Goal: Task Accomplishment & Management: Complete application form

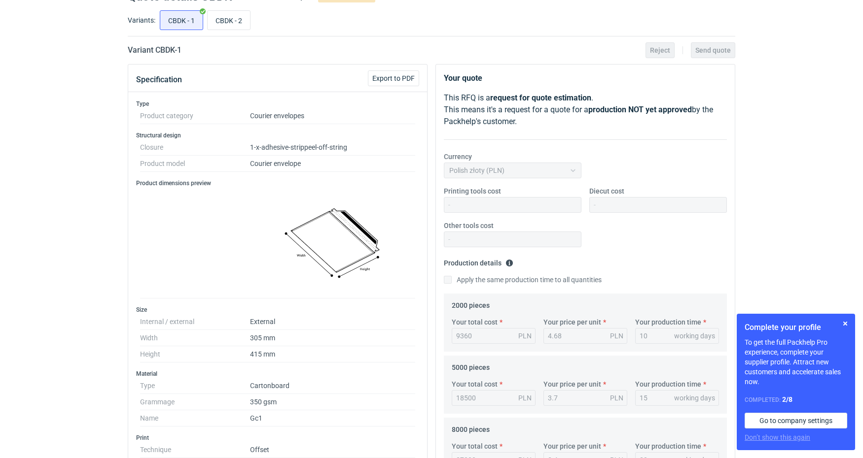
scroll to position [48, 0]
click at [846, 322] on button "button" at bounding box center [845, 324] width 12 height 12
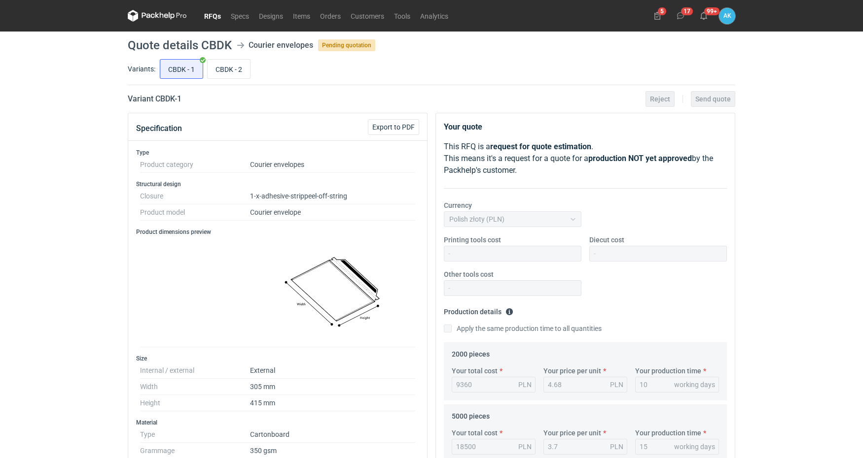
scroll to position [0, 0]
click at [234, 70] on input "CBDK - 2" at bounding box center [229, 69] width 42 height 19
radio input "true"
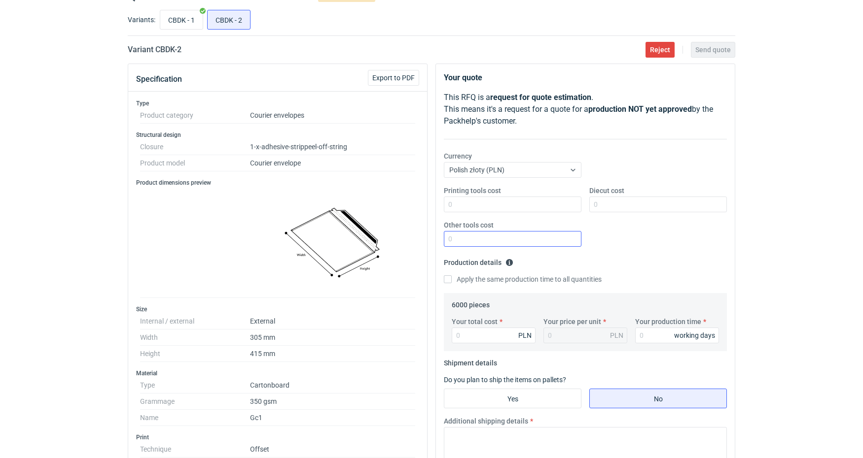
scroll to position [48, 0]
click at [185, 21] on input "CBDK - 1" at bounding box center [181, 20] width 42 height 19
radio input "true"
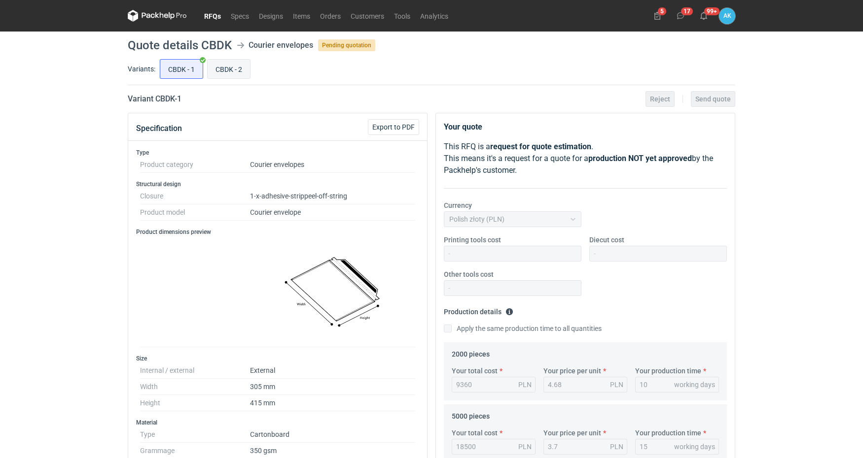
click at [228, 67] on input "CBDK - 2" at bounding box center [229, 69] width 42 height 19
radio input "true"
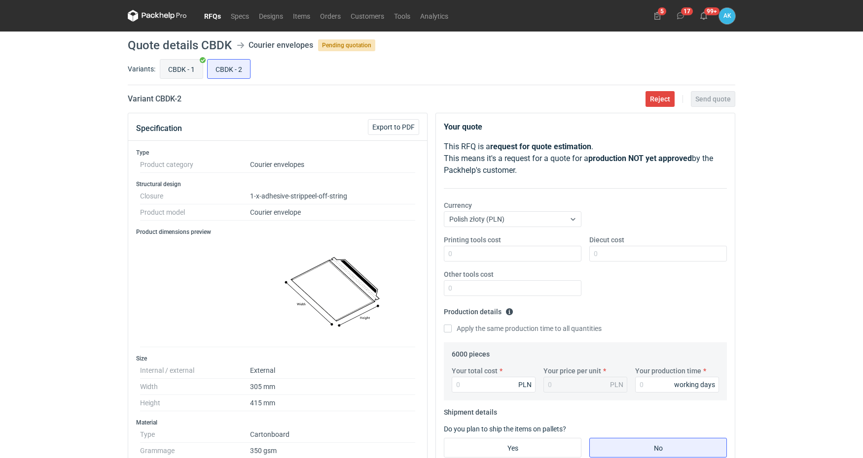
click at [184, 68] on input "CBDK - 1" at bounding box center [181, 69] width 42 height 19
radio input "true"
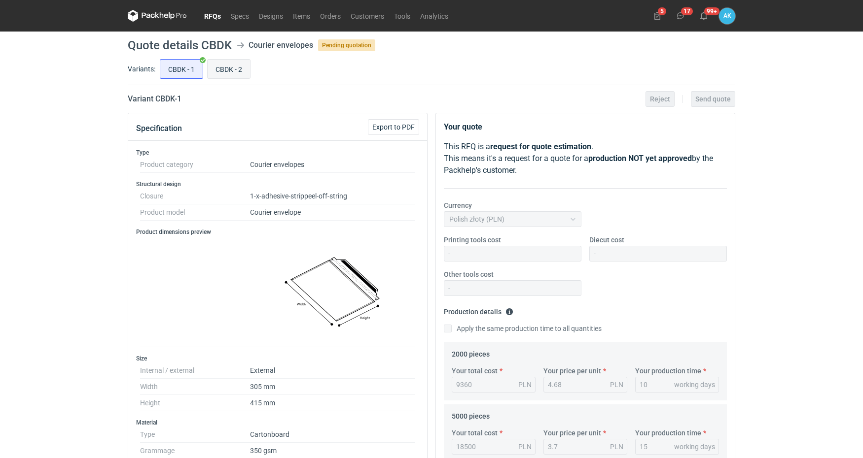
click at [234, 70] on input "CBDK - 2" at bounding box center [229, 69] width 42 height 19
radio input "true"
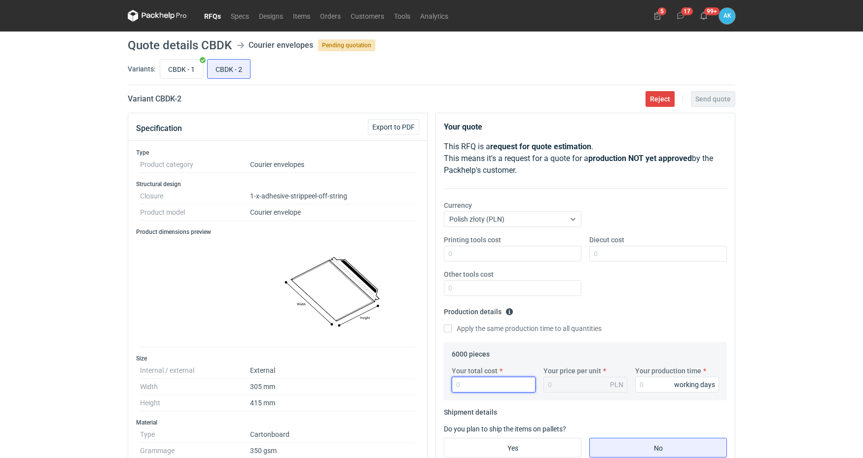
click at [472, 387] on input "Your total cost" at bounding box center [493, 385] width 84 height 16
type input "215"
type input "0.04"
type input "21500"
type input "3.58"
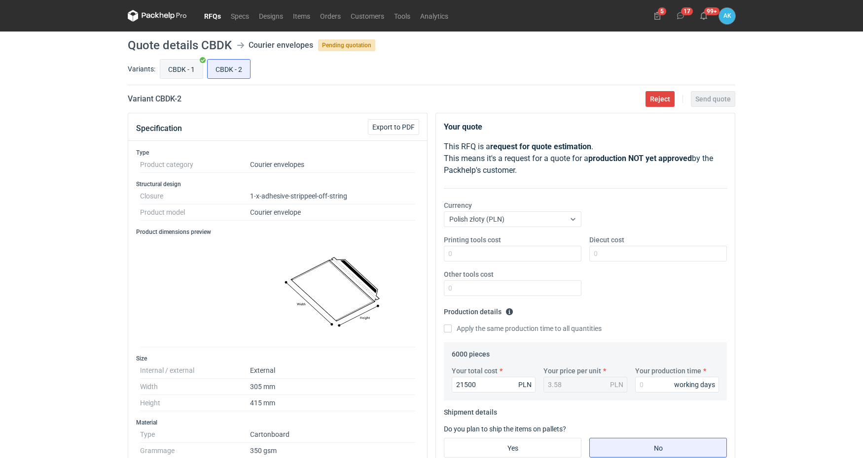
click at [177, 70] on input "CBDK - 1" at bounding box center [181, 69] width 42 height 19
radio input "true"
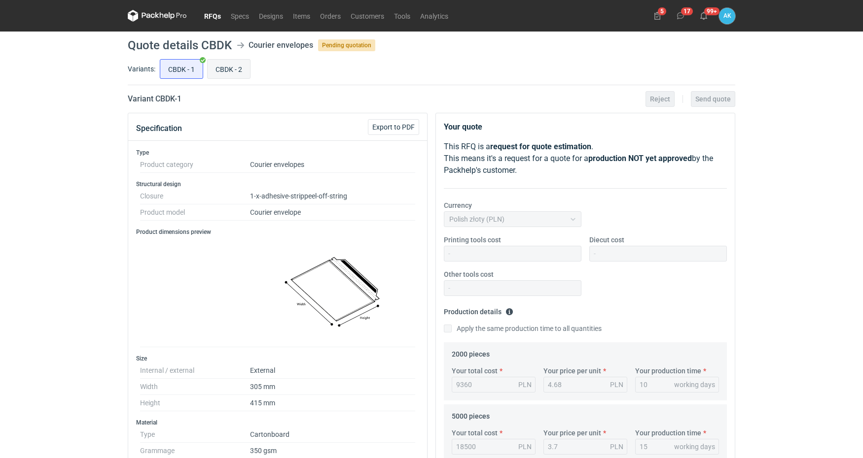
click at [231, 70] on input "CBDK - 2" at bounding box center [229, 69] width 42 height 19
radio input "true"
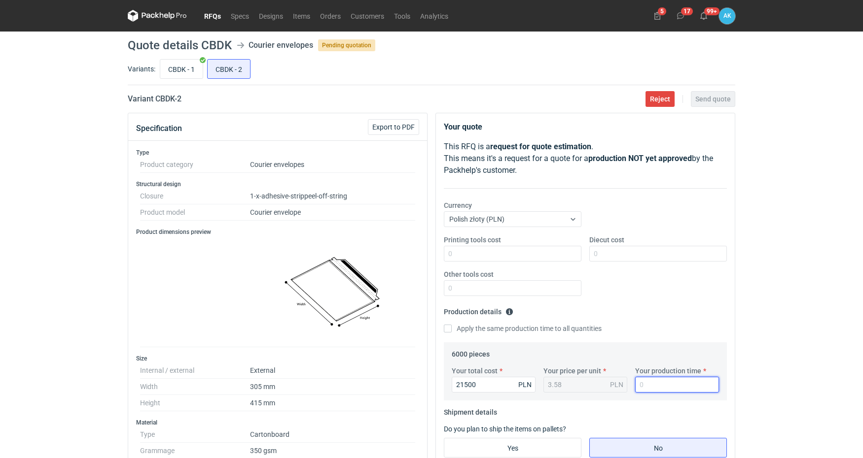
click at [667, 385] on input "Your production time" at bounding box center [677, 385] width 84 height 16
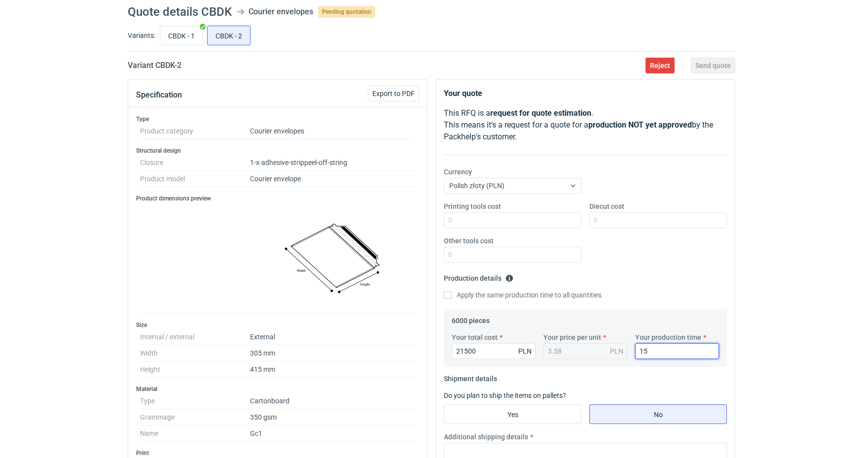
scroll to position [48, 0]
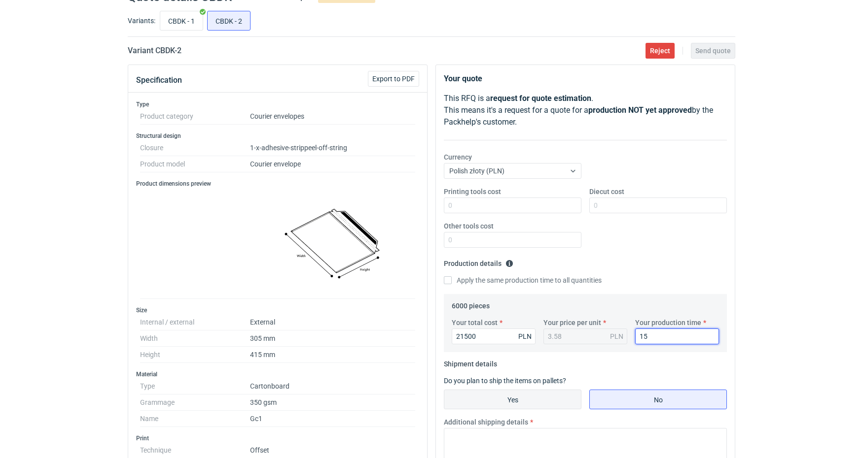
type input "15"
click at [549, 401] on input "Yes" at bounding box center [512, 399] width 137 height 19
radio input "true"
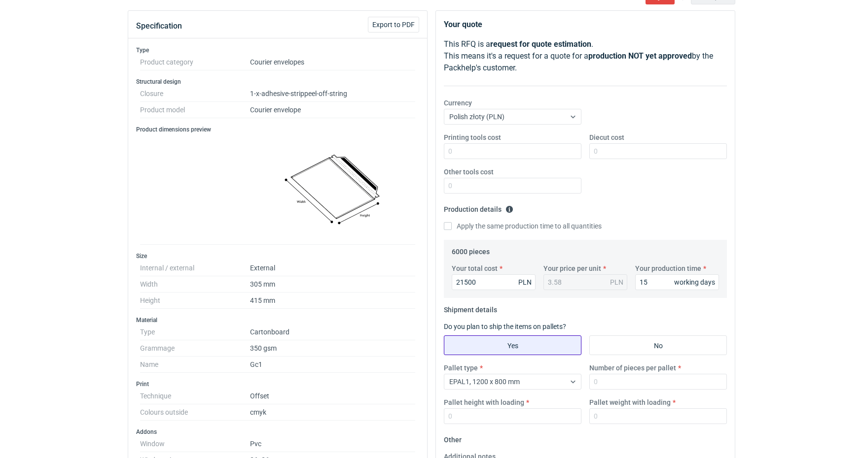
scroll to position [110, 0]
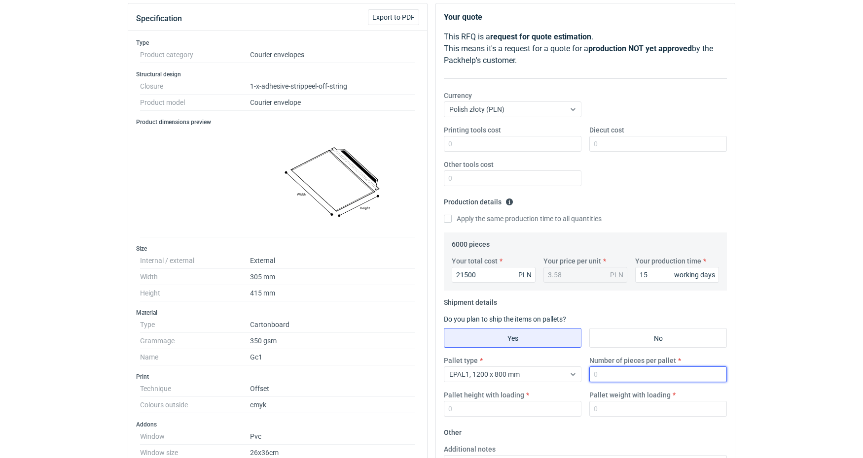
click at [625, 377] on input "Number of pieces per pallet" at bounding box center [658, 375] width 138 height 16
type input "2000"
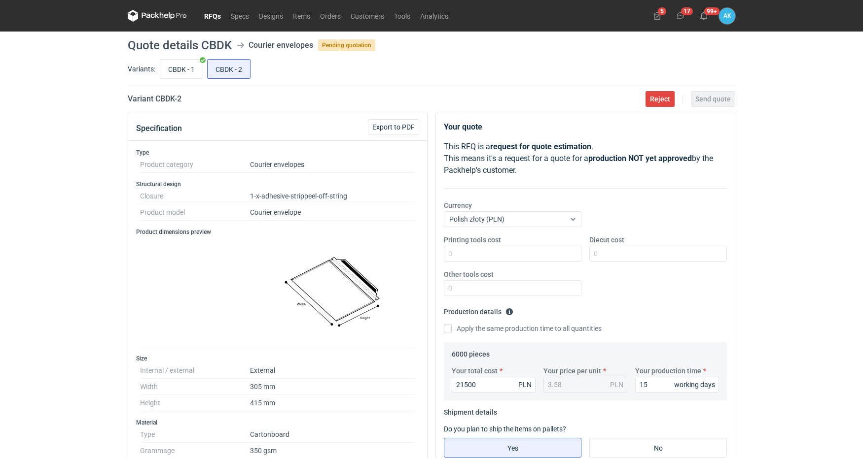
scroll to position [0, 0]
click at [177, 68] on input "CBDK - 1" at bounding box center [181, 69] width 42 height 19
radio input "true"
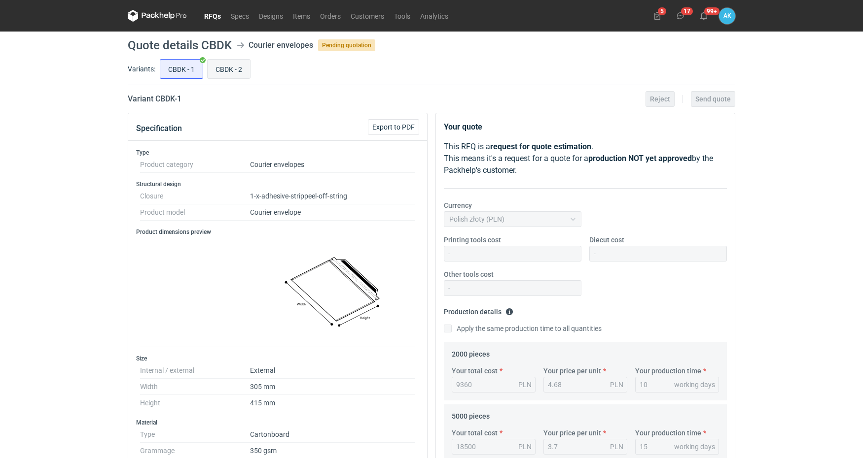
click at [223, 64] on input "CBDK - 2" at bounding box center [229, 69] width 42 height 19
radio input "true"
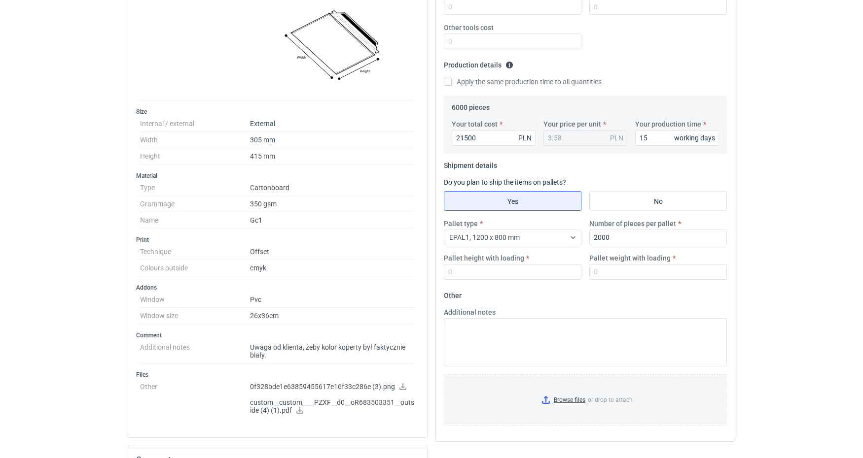
scroll to position [245, 0]
click at [513, 274] on input "Pallet height with loading" at bounding box center [513, 274] width 138 height 16
type input "1400"
click at [655, 271] on input "Pallet weight with loading" at bounding box center [658, 274] width 138 height 16
type input "400"
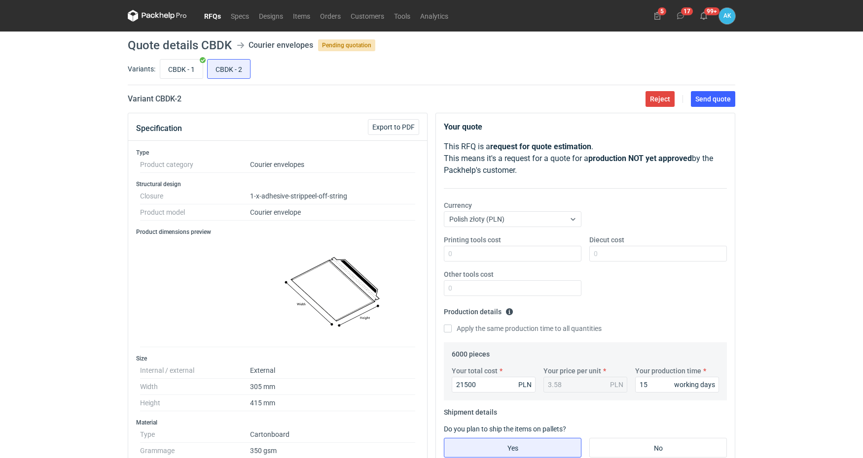
scroll to position [0, 0]
click at [702, 96] on span "Send quote" at bounding box center [712, 99] width 35 height 7
